Goal: Information Seeking & Learning: Compare options

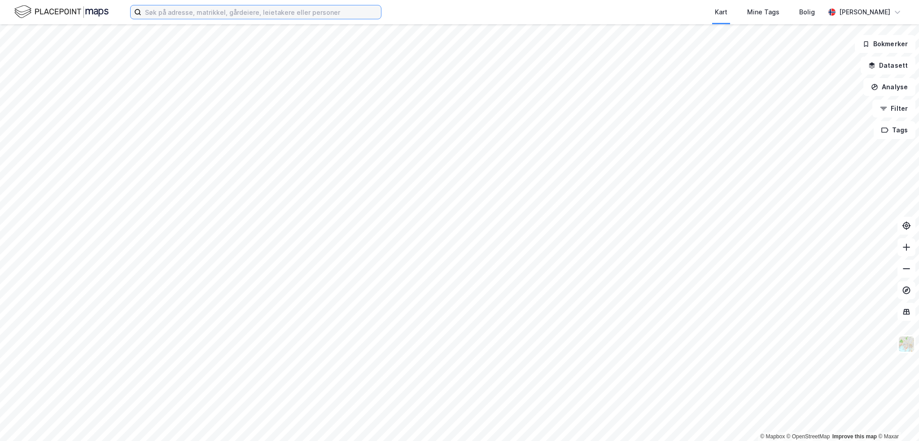
click at [156, 11] on input at bounding box center [261, 11] width 240 height 13
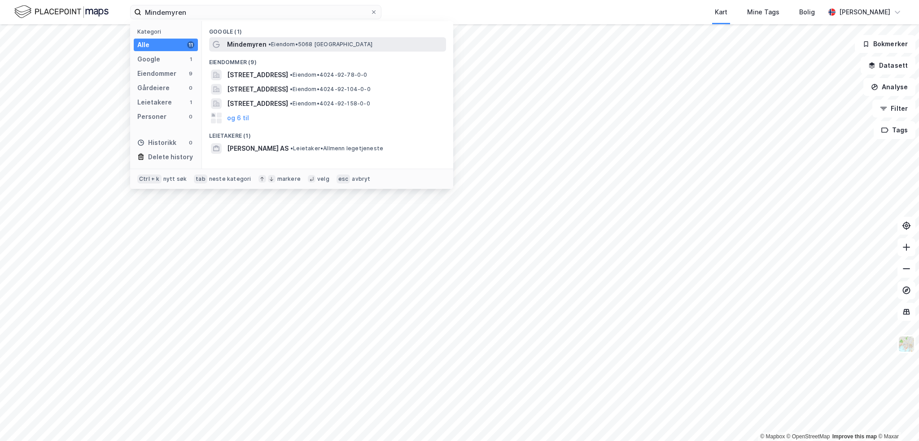
click at [261, 39] on span "Mindemyren" at bounding box center [246, 44] width 39 height 11
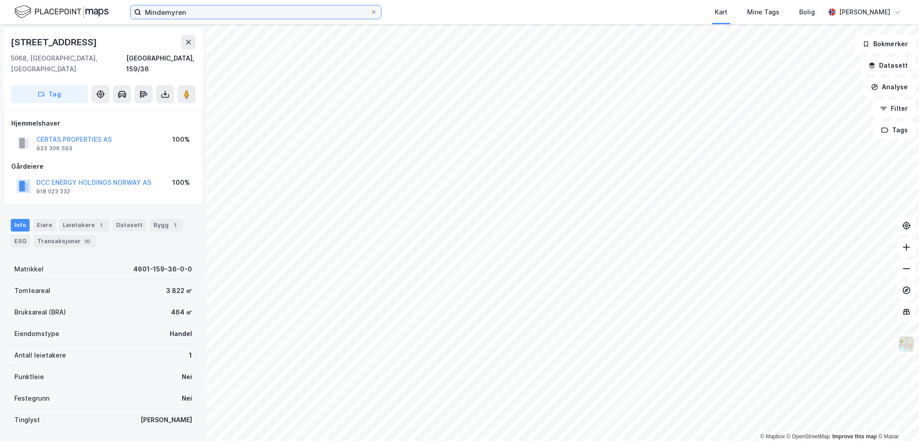
click at [192, 9] on input "Mindemyren" at bounding box center [255, 11] width 229 height 13
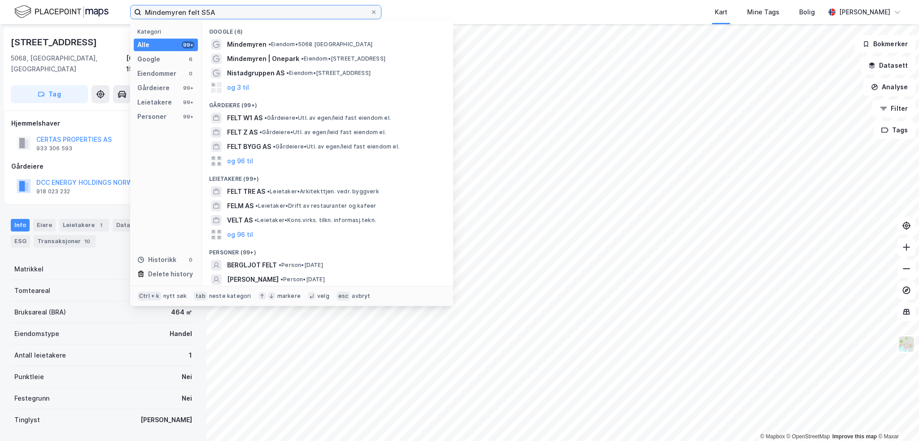
click at [234, 12] on input "Mindemyren felt S5A" at bounding box center [255, 11] width 229 height 13
click at [226, 13] on input "Mindemyren felt S5A" at bounding box center [255, 11] width 229 height 13
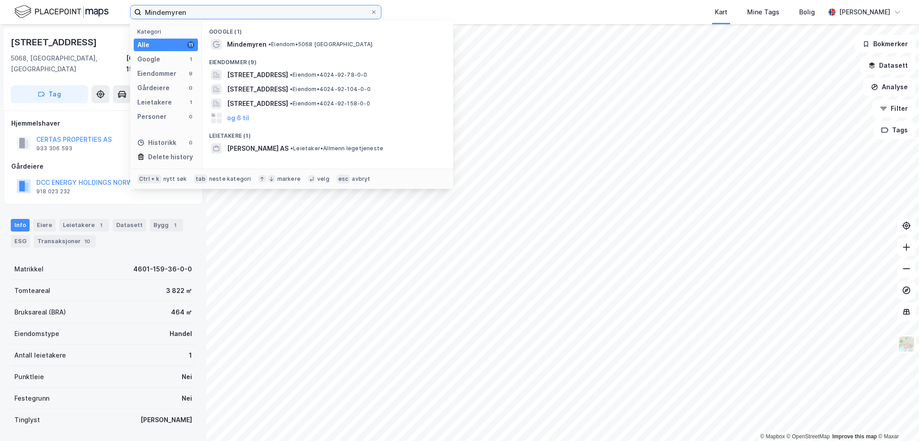
type input "Mindemyren"
click at [237, 43] on span "Mindemyren" at bounding box center [246, 44] width 39 height 11
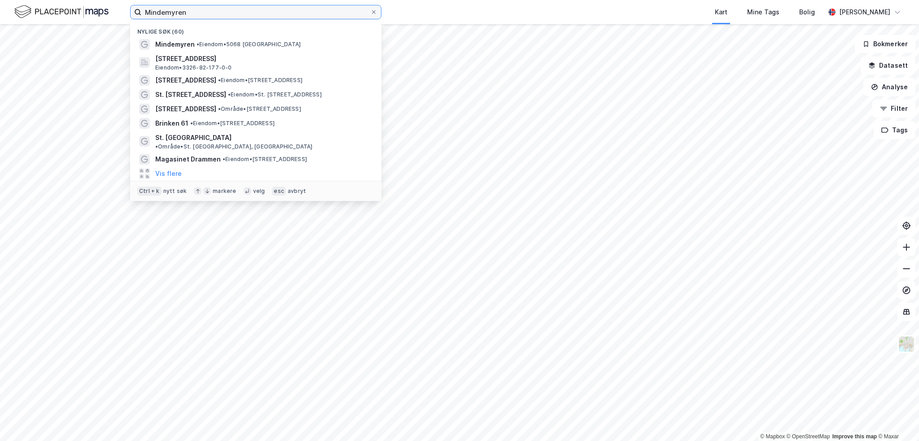
drag, startPoint x: 203, startPoint y: 10, endPoint x: 131, endPoint y: 9, distance: 72.2
click at [131, 9] on label "Mindemyren" at bounding box center [255, 12] width 251 height 14
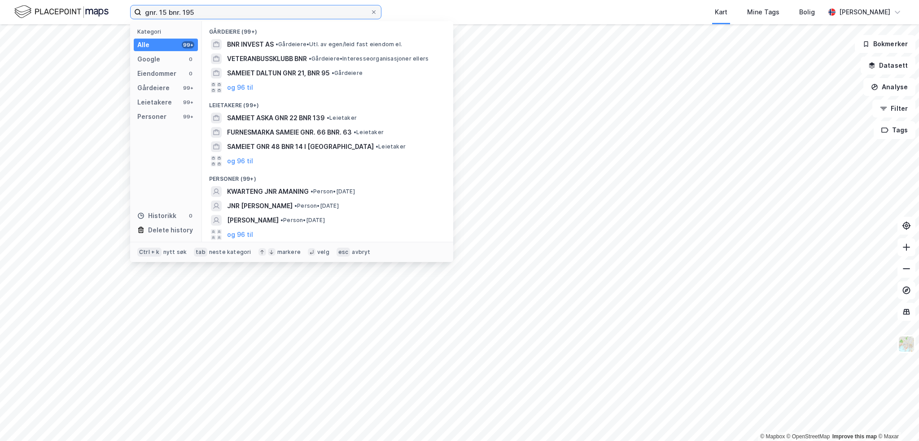
type input "gnr. 15 bnr. 195"
click at [375, 13] on icon at bounding box center [374, 12] width 4 height 4
click at [370, 13] on input "gnr. 15 bnr. 195" at bounding box center [255, 11] width 229 height 13
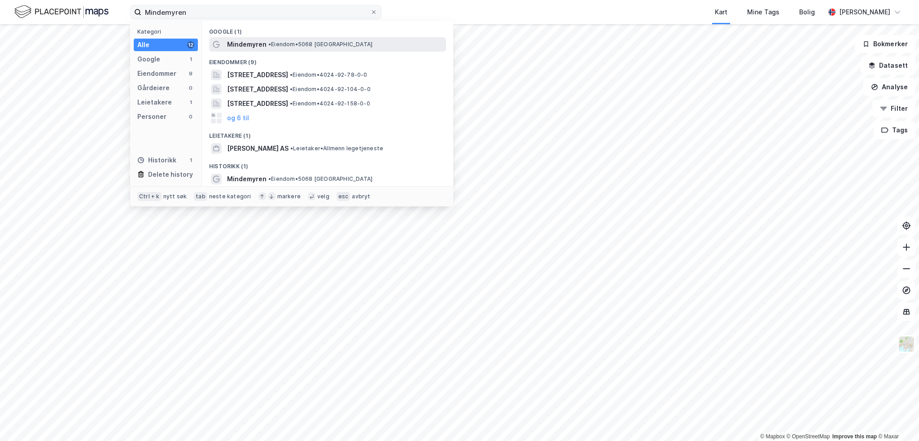
click at [256, 43] on span "Mindemyren" at bounding box center [246, 44] width 39 height 11
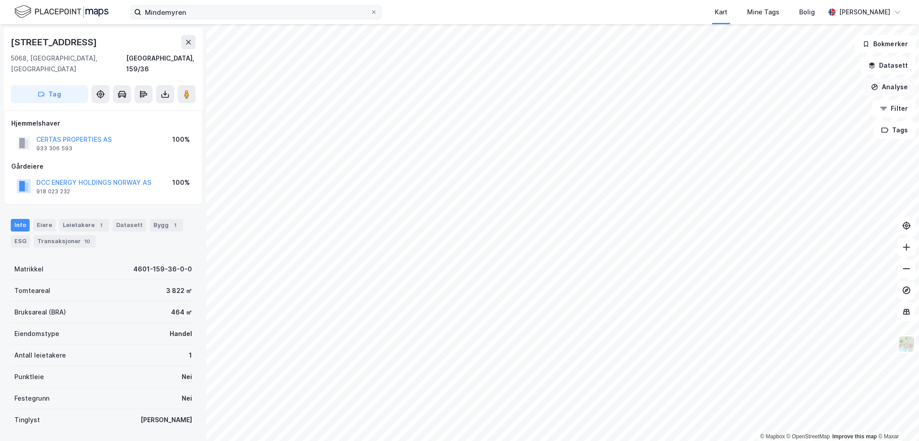
click at [892, 85] on button "Analyse" at bounding box center [889, 87] width 52 height 18
click at [895, 61] on button "Datasett" at bounding box center [887, 66] width 55 height 18
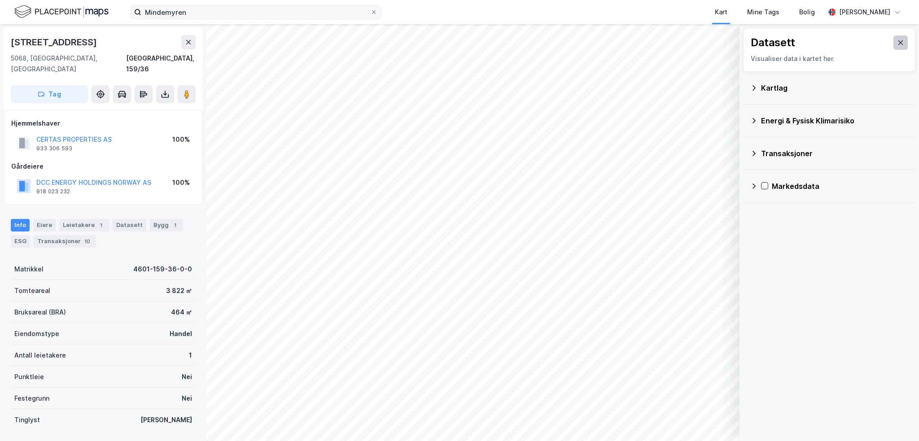
click at [893, 36] on button at bounding box center [900, 42] width 14 height 14
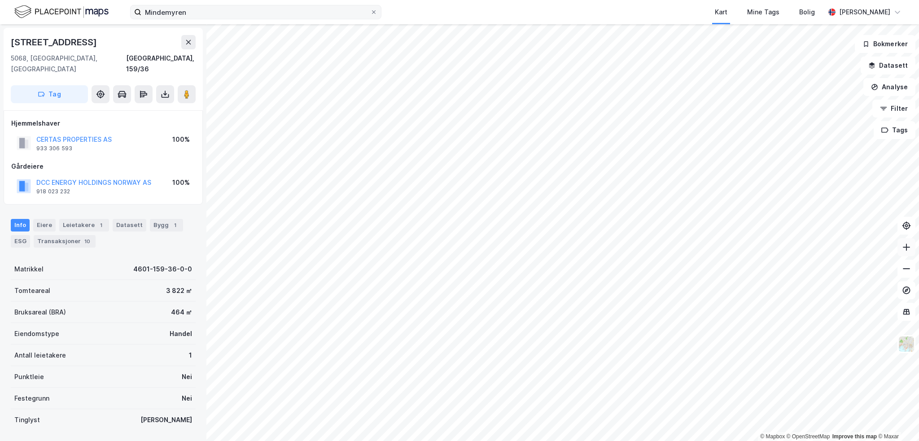
click at [905, 247] on icon at bounding box center [905, 247] width 9 height 9
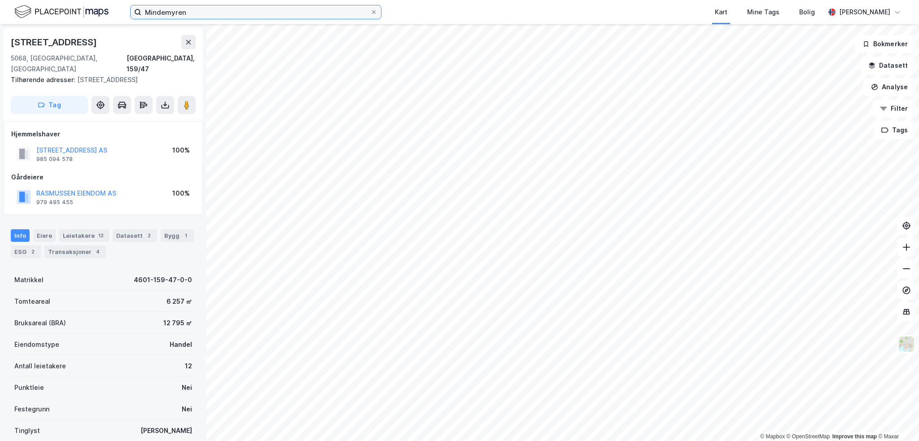
click at [331, 12] on input "Mindemyren" at bounding box center [255, 11] width 229 height 13
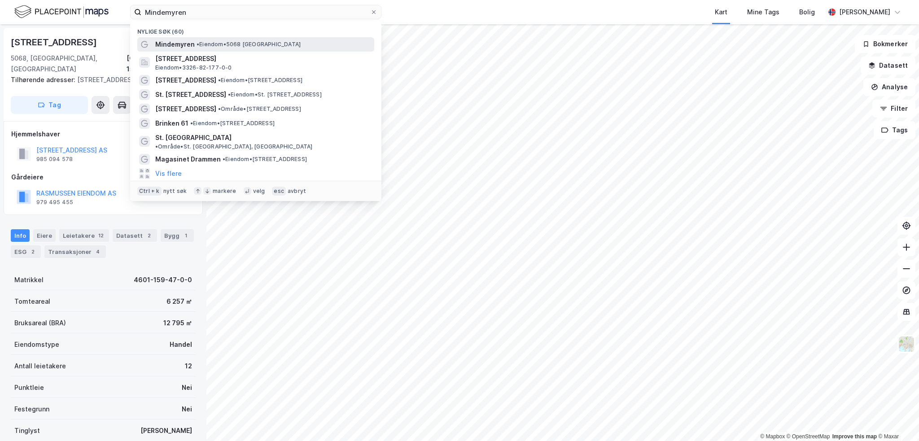
click at [219, 41] on span "• Eiendom • 5068 [GEOGRAPHIC_DATA]" at bounding box center [248, 44] width 104 height 7
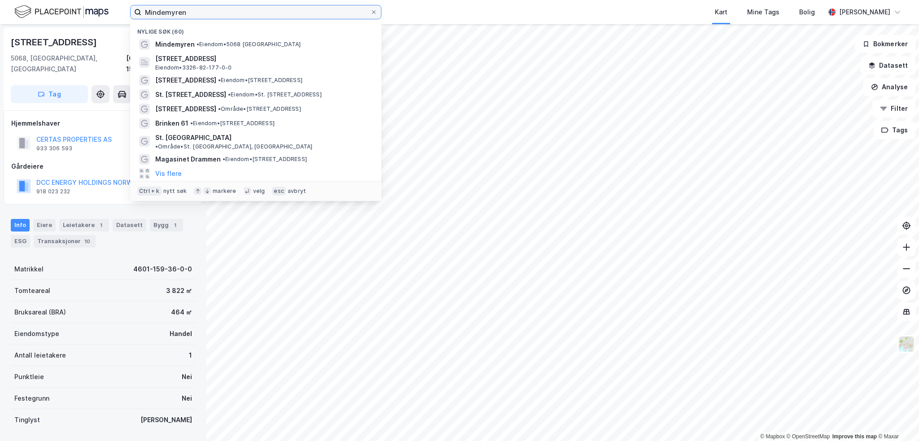
drag, startPoint x: 188, startPoint y: 10, endPoint x: 129, endPoint y: 11, distance: 58.8
click at [129, 11] on div "[PERSON_NAME] søk (60) [PERSON_NAME] • [STREET_ADDRESS], HEMSEDAL Eiendom • 332…" at bounding box center [459, 12] width 919 height 24
paste input "nasjonal plan-ID 4601_61140000)"
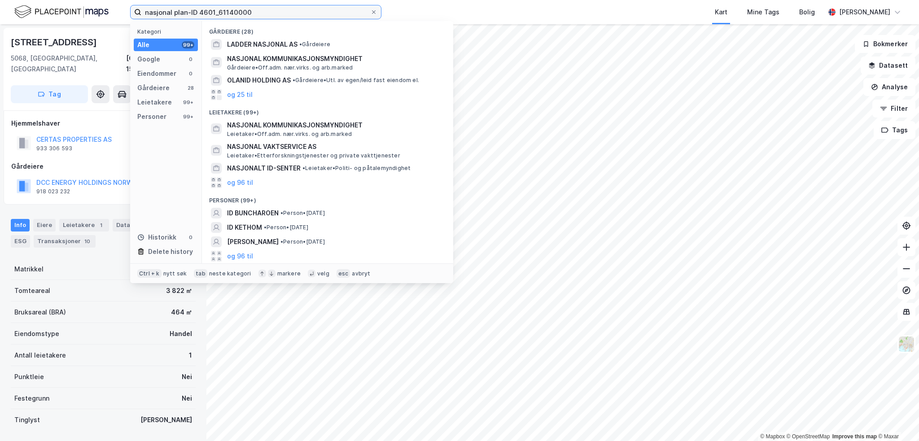
click at [260, 13] on input "nasjonal plan-ID 4601_61140000" at bounding box center [255, 11] width 229 height 13
drag, startPoint x: 257, startPoint y: 12, endPoint x: 136, endPoint y: 9, distance: 121.6
click at [136, 9] on label "nasjonal plan-ID 4601_61140000" at bounding box center [255, 12] width 251 height 14
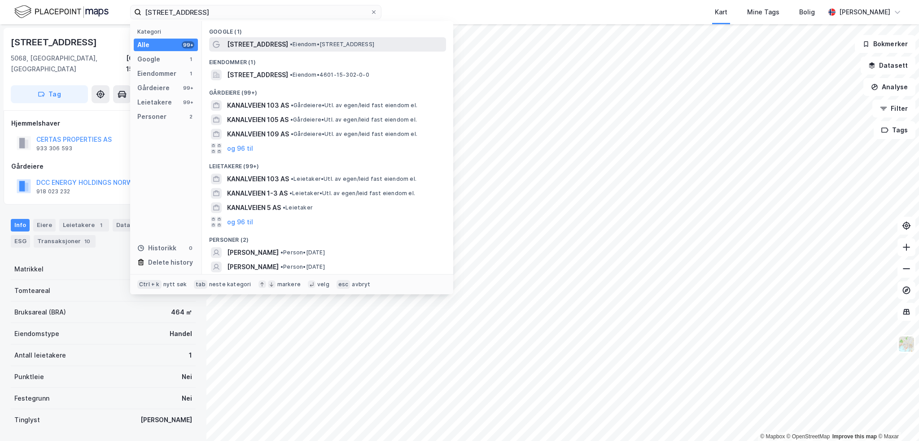
click at [242, 42] on span "[STREET_ADDRESS]" at bounding box center [257, 44] width 61 height 11
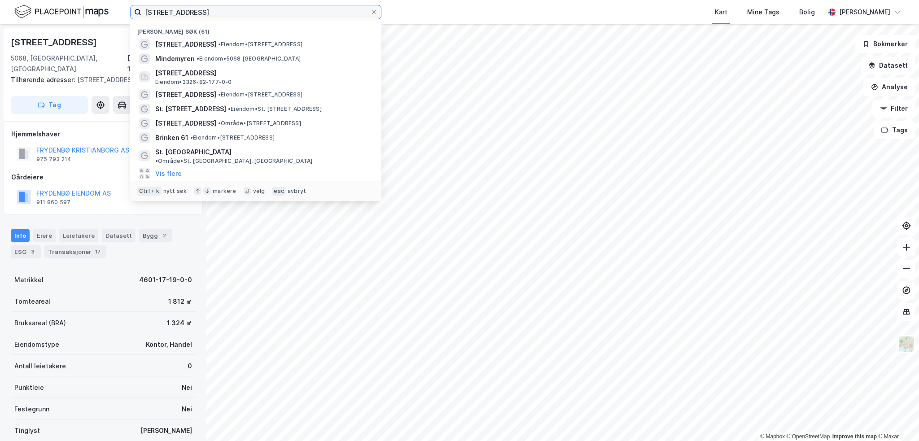
drag, startPoint x: 201, startPoint y: 13, endPoint x: 138, endPoint y: 13, distance: 62.8
click at [138, 13] on label "[STREET_ADDRESS]" at bounding box center [255, 12] width 251 height 14
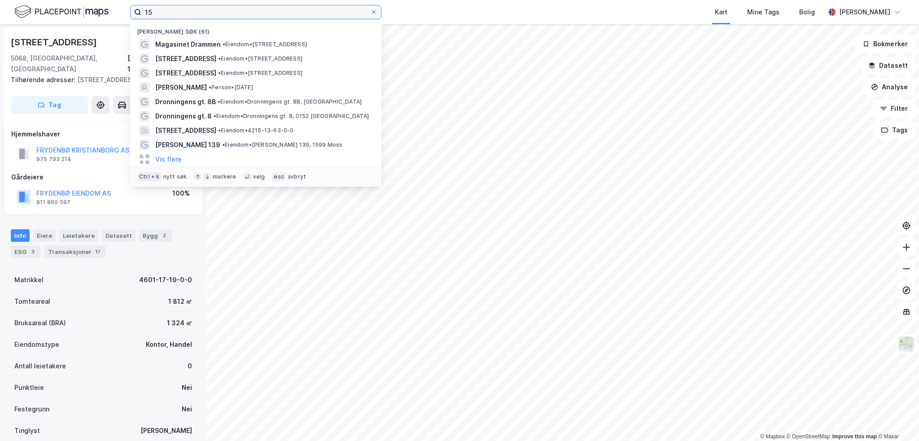
type input "1"
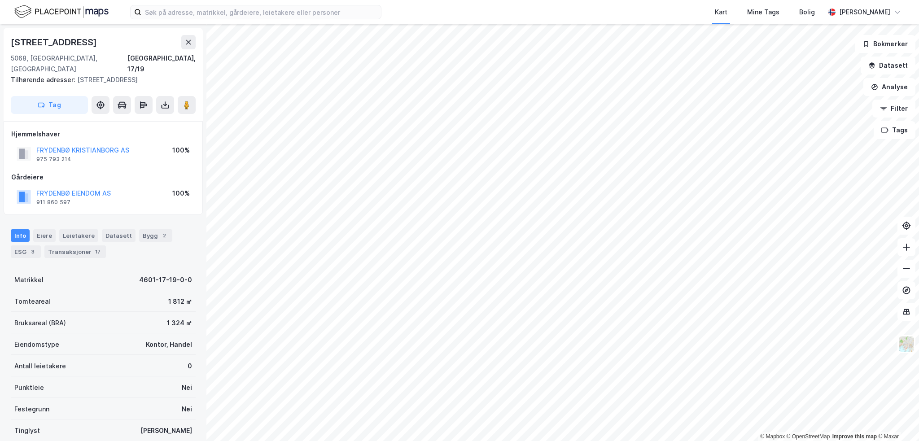
click at [118, 153] on div "FRYDENBØ KRISTIANBORG AS 975 793 214 100%" at bounding box center [103, 154] width 184 height 22
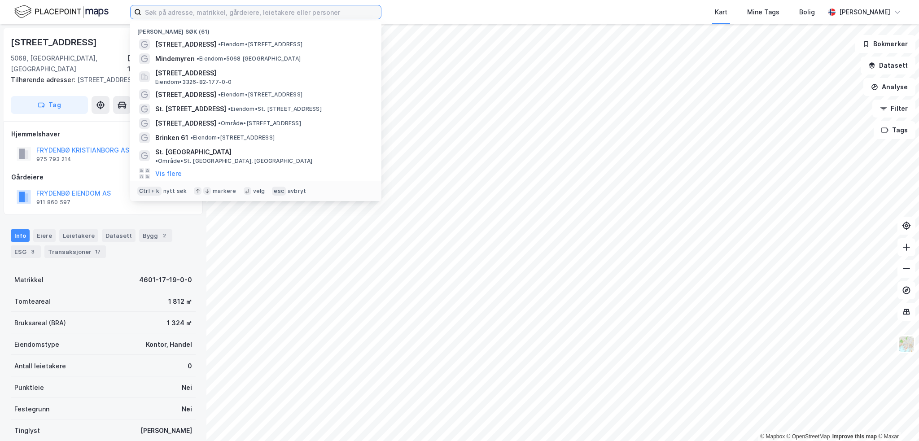
click at [157, 13] on input at bounding box center [261, 11] width 240 height 13
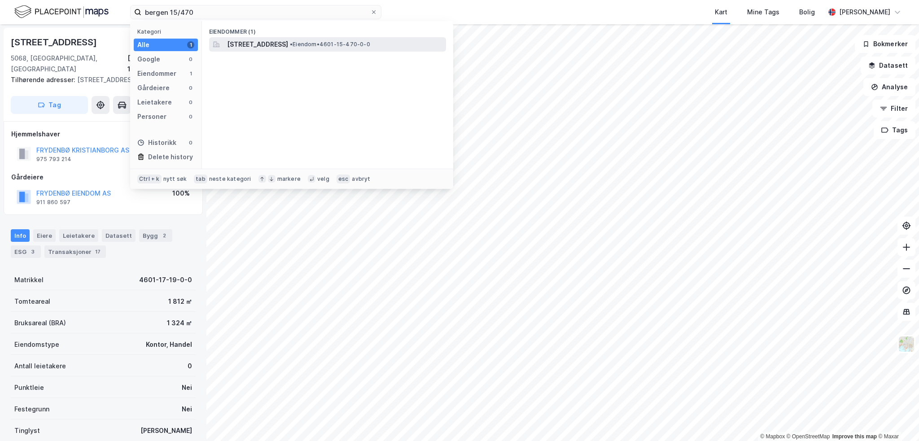
click at [245, 44] on span "[STREET_ADDRESS]" at bounding box center [257, 44] width 61 height 11
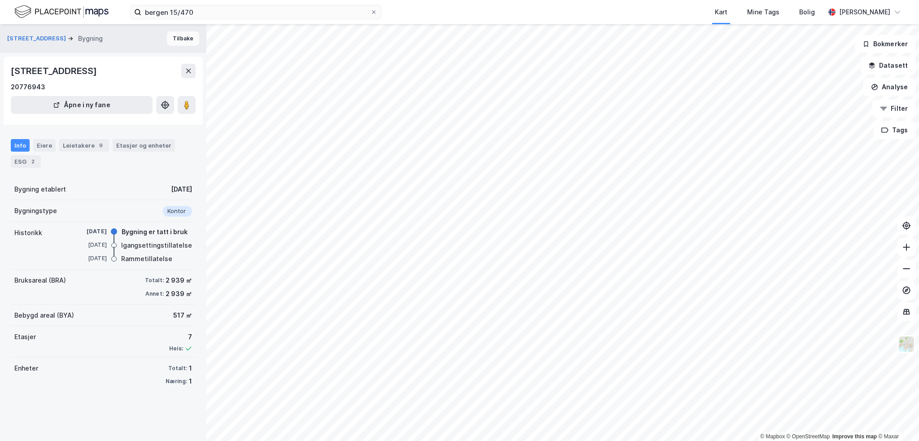
click at [174, 40] on button "Tilbake" at bounding box center [183, 38] width 32 height 14
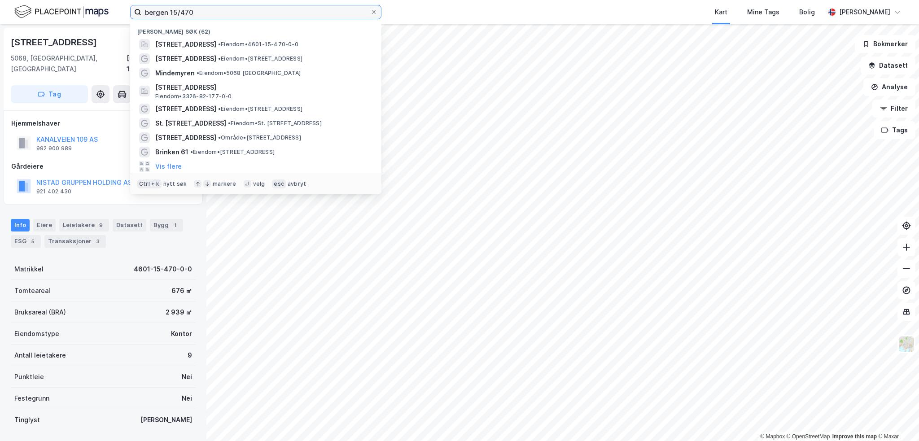
drag, startPoint x: 193, startPoint y: 10, endPoint x: 178, endPoint y: 12, distance: 15.4
click at [178, 12] on input "bergen 15/470" at bounding box center [255, 11] width 229 height 13
type input "bergen 15/269"
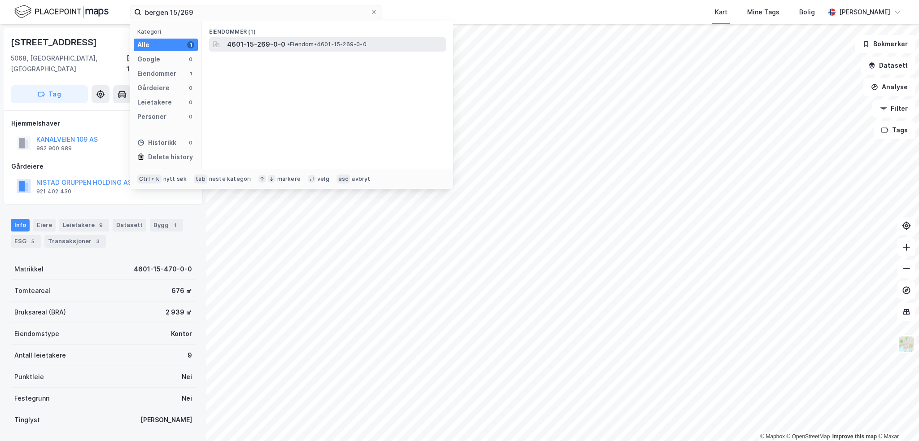
click at [262, 45] on span "4601-15-269-0-0" at bounding box center [256, 44] width 58 height 11
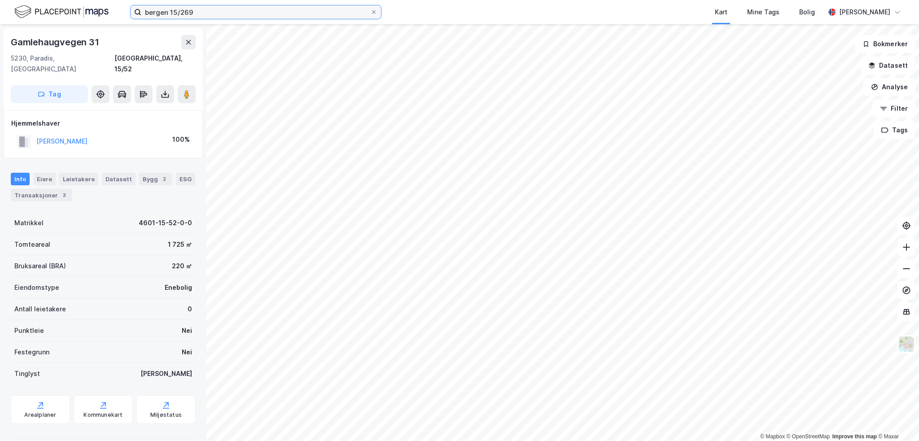
click at [204, 12] on input "bergen 15/269" at bounding box center [255, 11] width 229 height 13
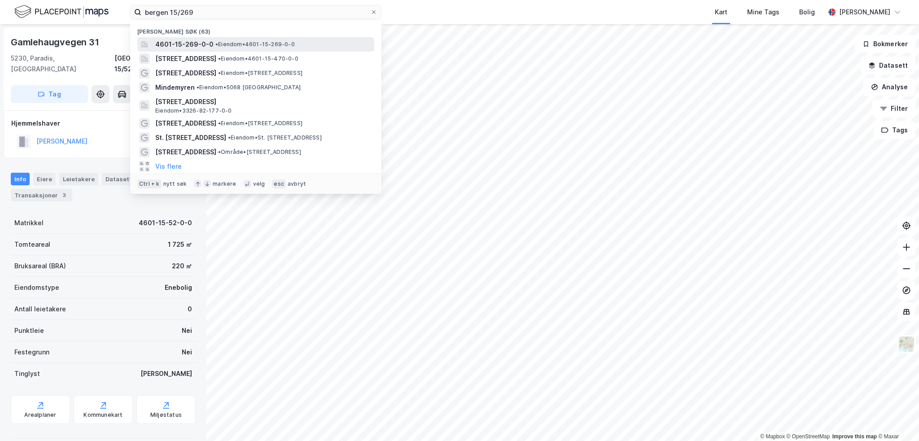
click at [196, 44] on span "4601-15-269-0-0" at bounding box center [184, 44] width 58 height 11
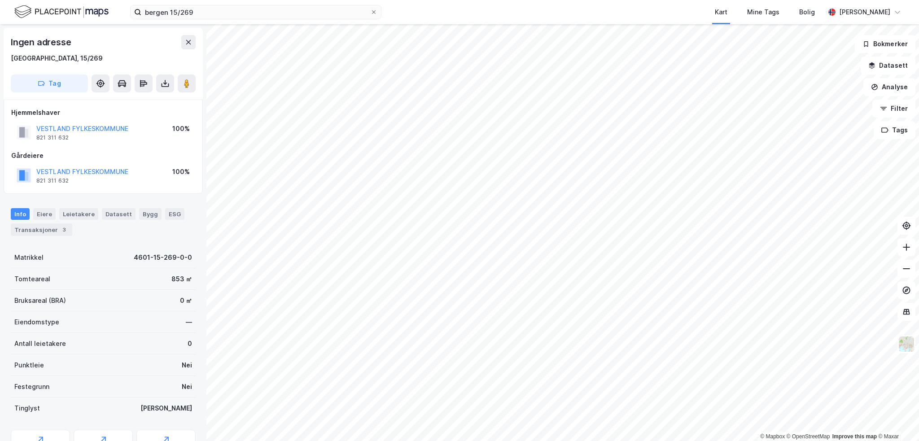
click at [485, 440] on html "bergen 15/269 Kart Mine Tags Bolig [PERSON_NAME] © Mapbox © OpenStreetMap Impro…" at bounding box center [459, 220] width 919 height 441
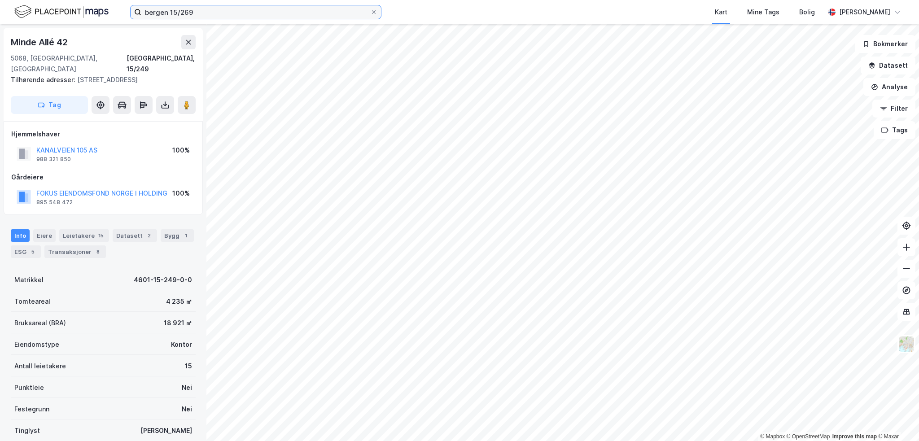
click at [199, 10] on input "bergen 15/269" at bounding box center [255, 11] width 229 height 13
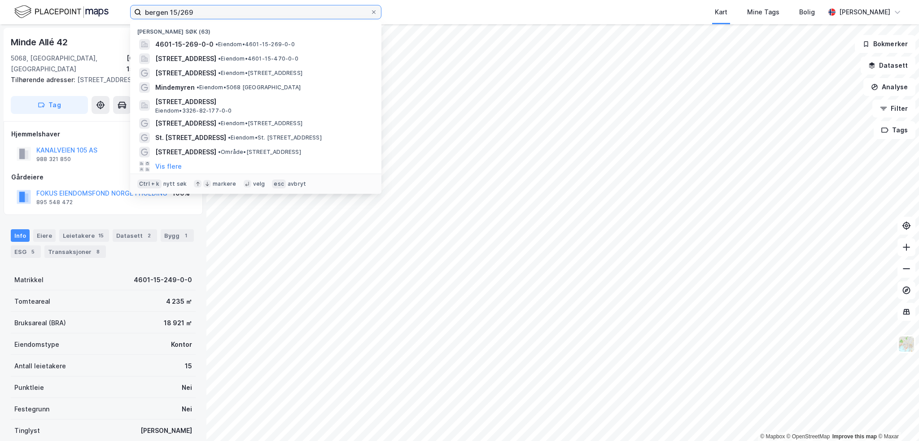
click at [199, 10] on input "bergen 15/269" at bounding box center [255, 11] width 229 height 13
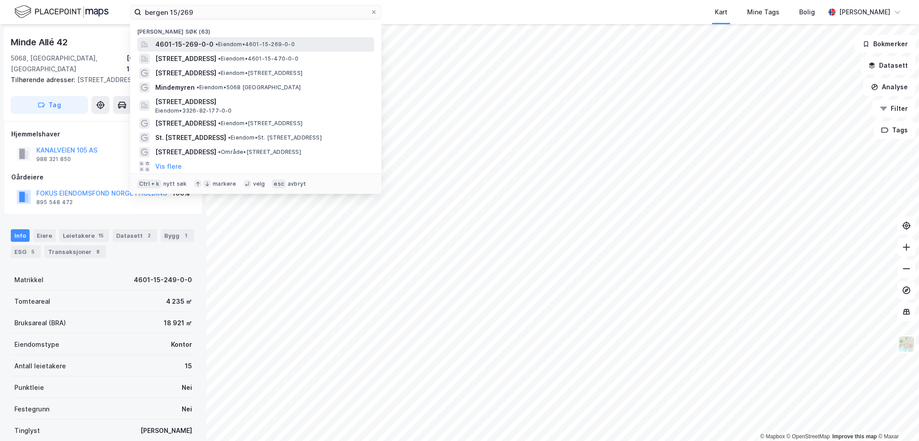
click at [207, 41] on span "4601-15-269-0-0" at bounding box center [184, 44] width 58 height 11
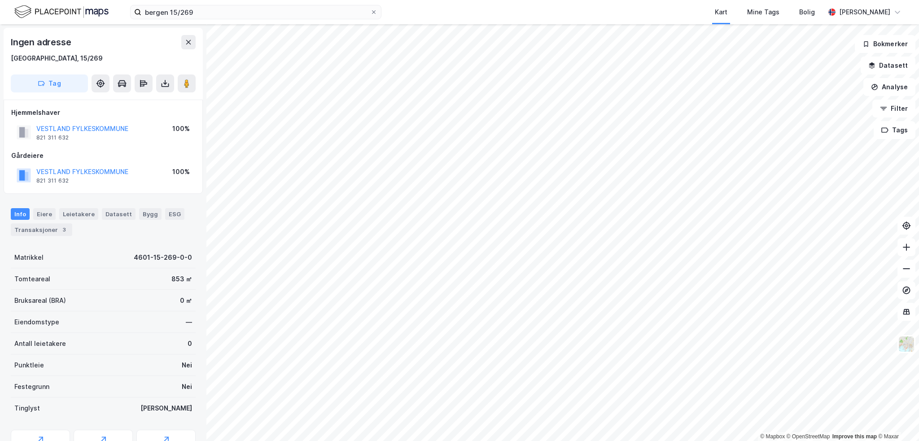
click at [641, 440] on html "bergen 15/269 Kart Mine Tags Bolig [PERSON_NAME] © Mapbox © OpenStreetMap Impro…" at bounding box center [459, 220] width 919 height 441
